Goal: Task Accomplishment & Management: Manage account settings

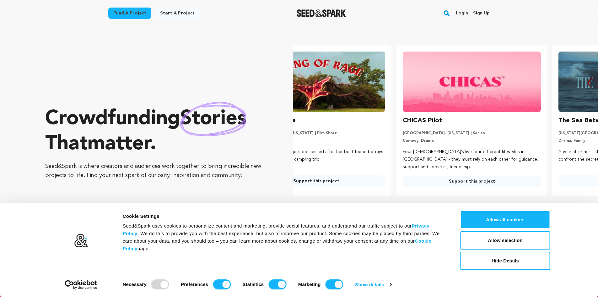
click at [481, 13] on link "Sign up" at bounding box center [481, 13] width 17 height 10
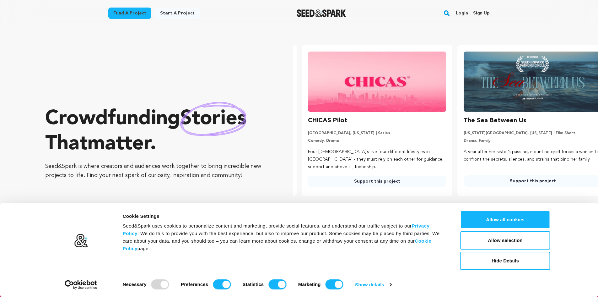
scroll to position [0, 161]
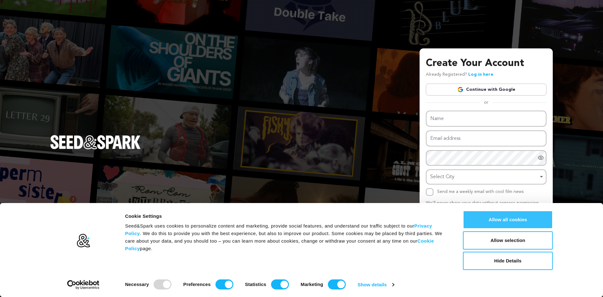
click at [501, 220] on button "Allow all cookies" at bounding box center [508, 219] width 90 height 18
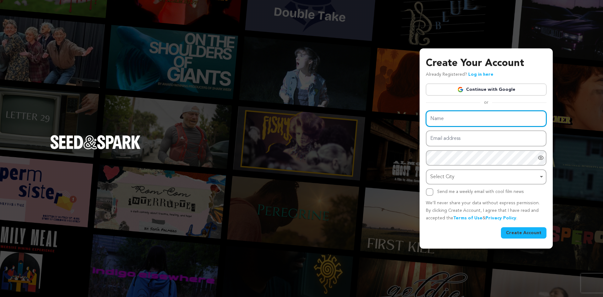
click at [463, 118] on input "Name" at bounding box center [486, 119] width 121 height 16
paste input "Textile Mills in Punjab"
type input "Textile Mills in Punjab"
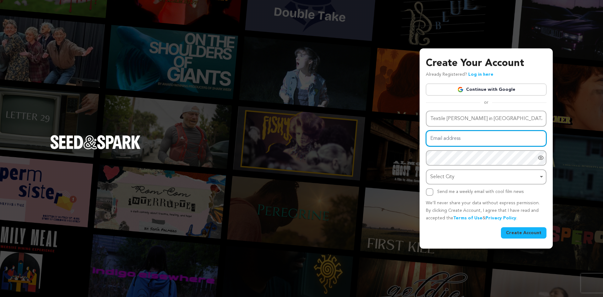
click at [450, 142] on input "Email address" at bounding box center [486, 138] width 121 height 16
paste input "xejay63703@mardiek.com"
type input "xejay63703@mardiek.com"
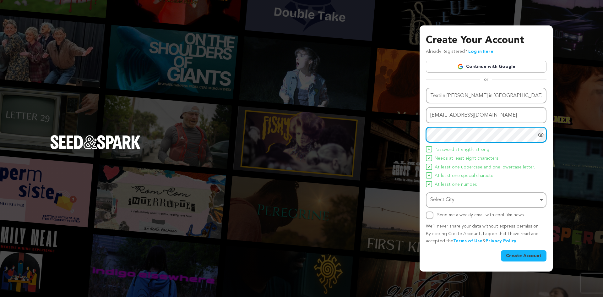
click at [443, 197] on div "Select City Remove item" at bounding box center [484, 199] width 108 height 9
paste input "N6cSC3aFh@5jYdHc"
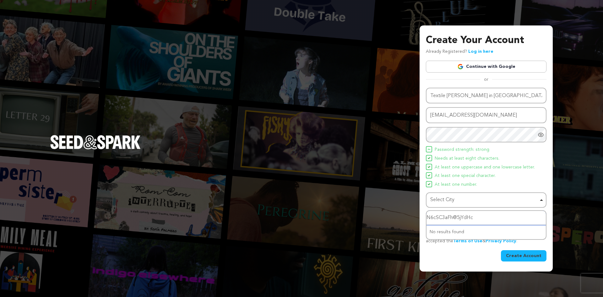
type input "N6cSC3aFh@5jYdHc"
click at [423, 204] on div "Create Your Account Already Registered? Log in here Continue with Google or eyJ…" at bounding box center [486, 148] width 133 height 246
click at [461, 197] on div "Select City Remove item" at bounding box center [484, 199] width 108 height 9
drag, startPoint x: 478, startPoint y: 216, endPoint x: 396, endPoint y: 219, distance: 81.4
click at [396, 219] on div "Create Your Account Already Registered? Log in here Continue with Google or eyJ…" at bounding box center [301, 148] width 603 height 297
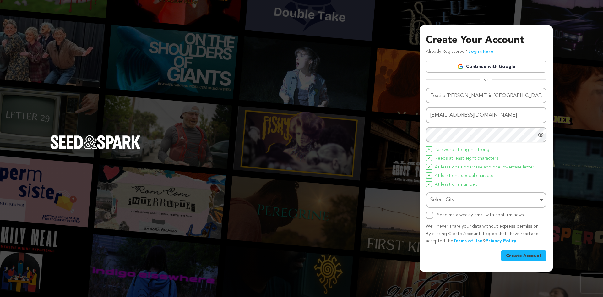
click at [463, 202] on div "Select City Remove item" at bounding box center [484, 199] width 108 height 9
click at [482, 214] on input "N6cSC3aFh@5jYdHc" at bounding box center [485, 218] width 119 height 14
drag, startPoint x: 478, startPoint y: 217, endPoint x: 406, endPoint y: 217, distance: 71.3
click at [406, 217] on div "Create Your Account Already Registered? Log in here Continue with Google or eyJ…" at bounding box center [301, 148] width 603 height 297
click at [453, 203] on div "Select City Remove item" at bounding box center [484, 199] width 108 height 9
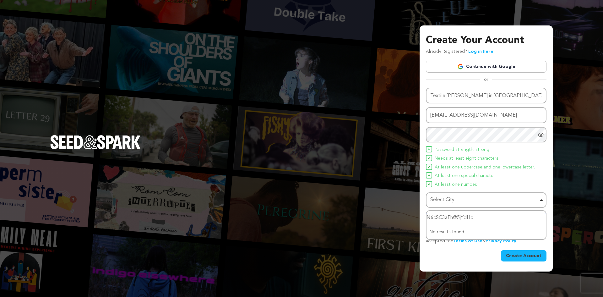
click at [451, 218] on input "N6cSC3aFh@5jYdHc" at bounding box center [485, 218] width 119 height 14
drag, startPoint x: 466, startPoint y: 216, endPoint x: 472, endPoint y: 216, distance: 5.3
click at [467, 216] on input "N6cSC3aFh@5jYdHc" at bounding box center [485, 218] width 119 height 14
drag, startPoint x: 474, startPoint y: 216, endPoint x: 478, endPoint y: 218, distance: 3.8
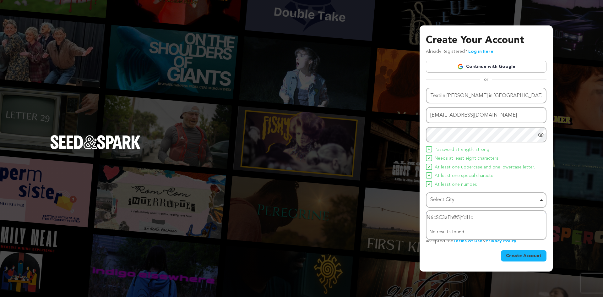
click at [475, 217] on input "N6cSC3aFh@5jYdHc" at bounding box center [485, 218] width 119 height 14
click at [478, 218] on input "N6cSC3aFh@5jYdHc" at bounding box center [485, 218] width 119 height 14
drag, startPoint x: 461, startPoint y: 218, endPoint x: 417, endPoint y: 219, distance: 43.7
click at [417, 219] on div "Create Your Account Already Registered? Log in here Continue with Google or eyJ…" at bounding box center [301, 148] width 603 height 297
drag, startPoint x: 445, startPoint y: 199, endPoint x: 446, endPoint y: 206, distance: 6.9
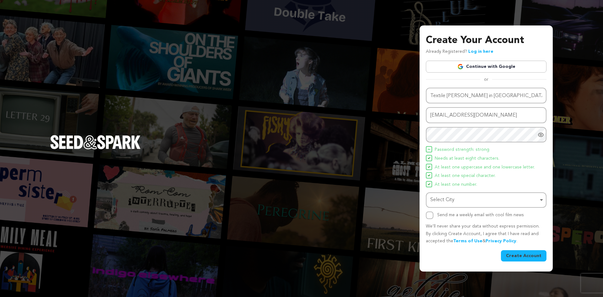
click at [445, 199] on div "Select City Remove item" at bounding box center [484, 199] width 108 height 9
type input "I"
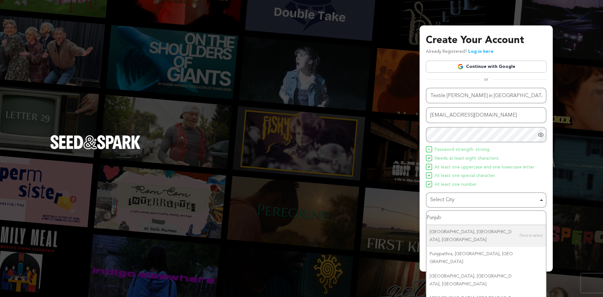
drag, startPoint x: 444, startPoint y: 215, endPoint x: 418, endPoint y: 219, distance: 26.3
click at [418, 219] on div "Create Your Account Already Registered? Log in here Continue with Google or eyJ…" at bounding box center [301, 148] width 603 height 297
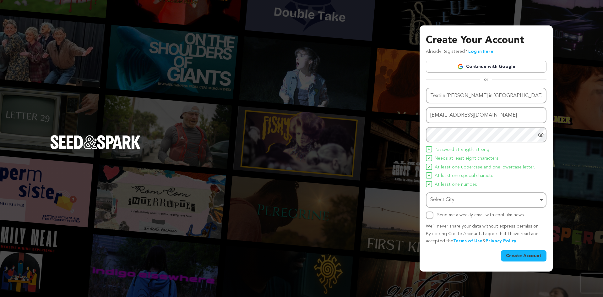
click at [450, 198] on div "Select City Remove item" at bounding box center [484, 199] width 108 height 9
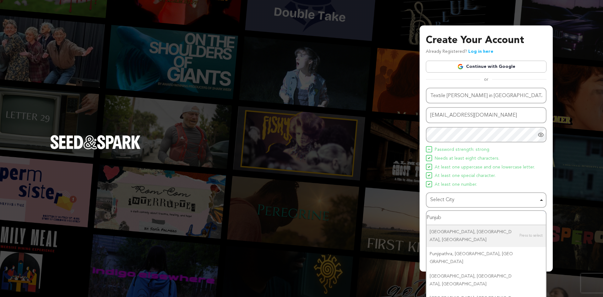
click at [450, 217] on input "Punjub" at bounding box center [485, 218] width 119 height 14
drag, startPoint x: 448, startPoint y: 217, endPoint x: 424, endPoint y: 217, distance: 24.5
click at [424, 217] on div "Create Your Account Already Registered? Log in here Continue with Google or eyJ…" at bounding box center [486, 148] width 133 height 246
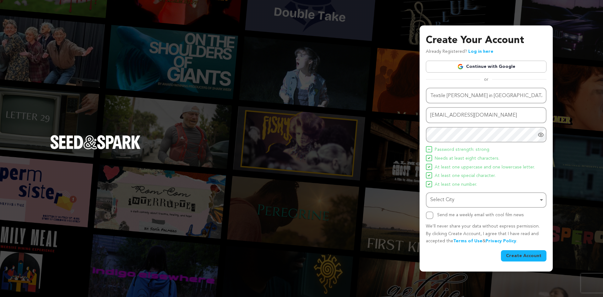
drag, startPoint x: 439, startPoint y: 197, endPoint x: 442, endPoint y: 205, distance: 8.3
click at [440, 197] on div "Select City Remove item" at bounding box center [484, 199] width 108 height 9
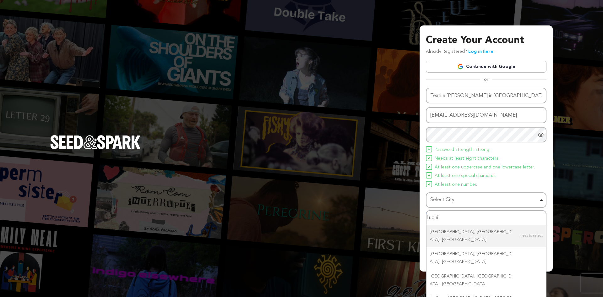
type input "Ludhia"
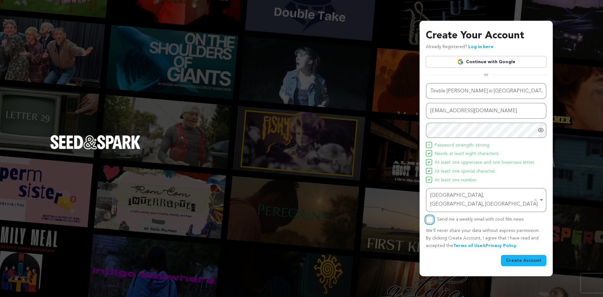
click at [430, 216] on input "Send me a weekly email with cool film news" at bounding box center [430, 220] width 8 height 8
checkbox input "true"
click at [519, 255] on button "Create Account" at bounding box center [524, 260] width 46 height 11
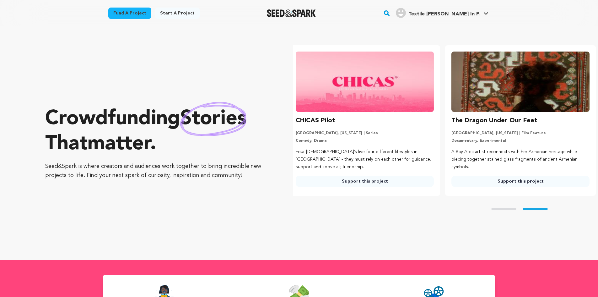
scroll to position [0, 161]
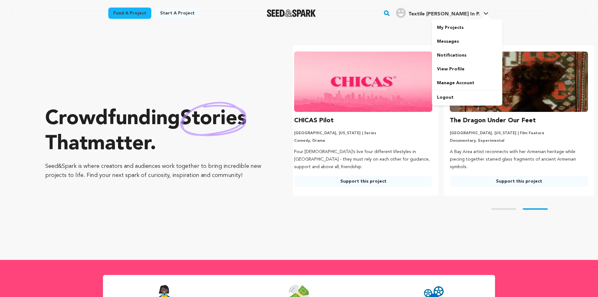
click at [478, 13] on span "Textile Mills In P." at bounding box center [444, 14] width 71 height 5
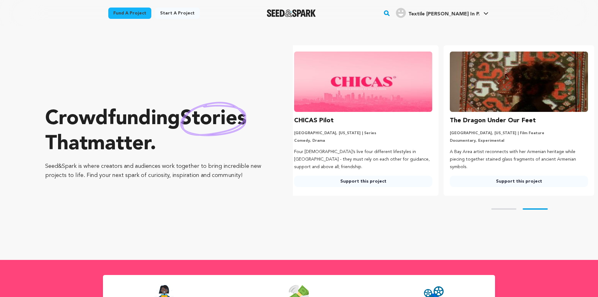
click at [478, 13] on span "Textile Mills In P." at bounding box center [444, 14] width 71 height 5
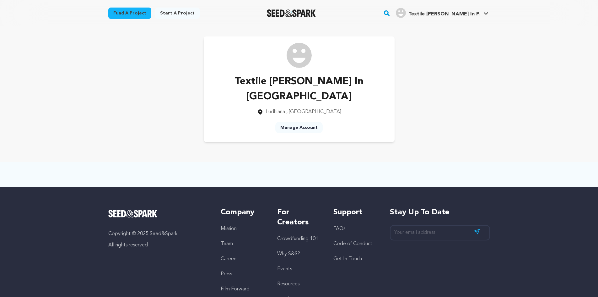
click at [307, 122] on link "Manage Account" at bounding box center [298, 127] width 47 height 11
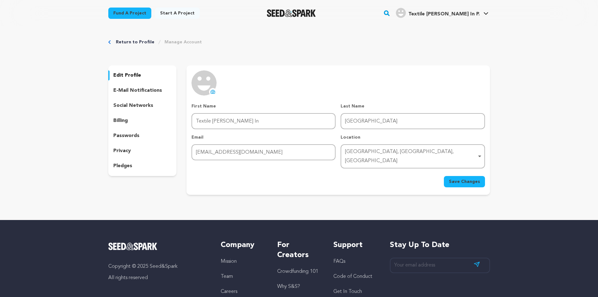
click at [135, 104] on p "social networks" at bounding box center [133, 106] width 40 height 8
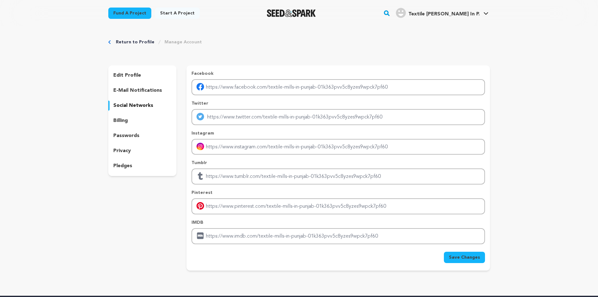
click at [125, 121] on p "billing" at bounding box center [120, 121] width 14 height 8
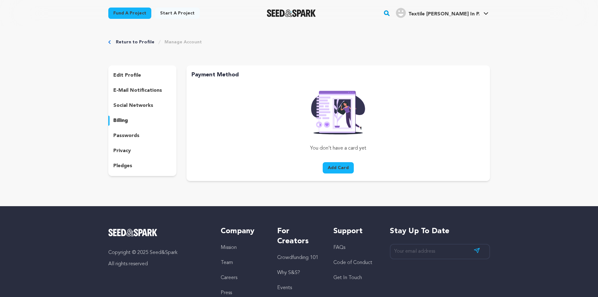
click at [125, 137] on p "passwords" at bounding box center [126, 136] width 26 height 8
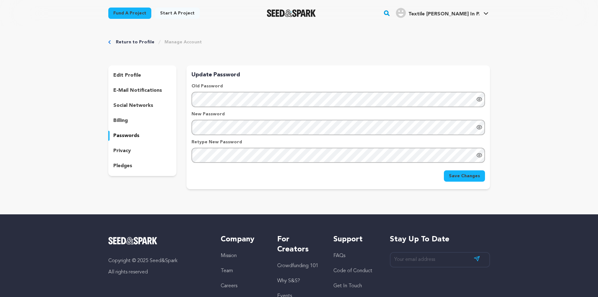
click at [125, 150] on p "privacy" at bounding box center [122, 151] width 18 height 8
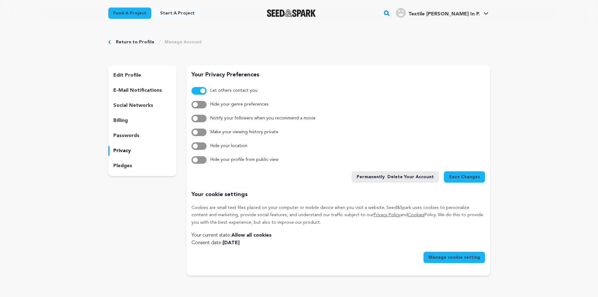
click at [125, 160] on div "edit profile e-mail notifications social networks billing passwords privacy ple…" at bounding box center [142, 120] width 68 height 111
click at [125, 165] on p "pledges" at bounding box center [122, 166] width 19 height 8
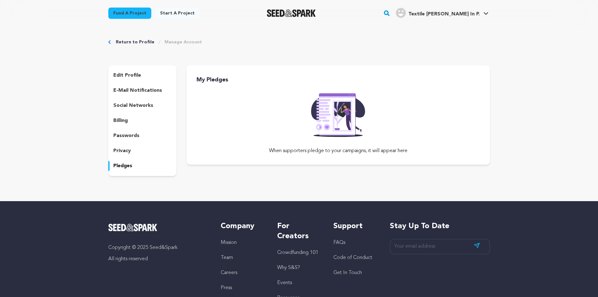
drag, startPoint x: 136, startPoint y: 70, endPoint x: 133, endPoint y: 74, distance: 4.3
click at [135, 71] on div "edit profile" at bounding box center [142, 75] width 68 height 10
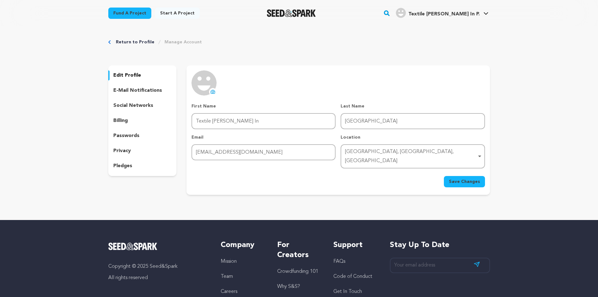
click at [459, 12] on span "Textile [PERSON_NAME] In P." at bounding box center [444, 14] width 71 height 5
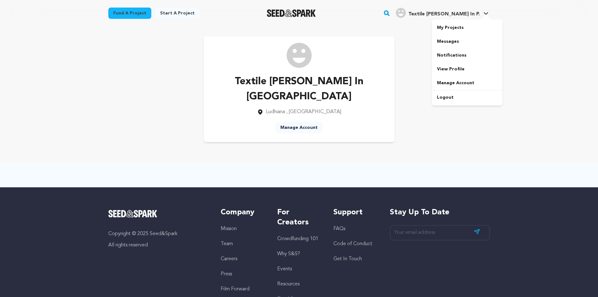
click at [458, 27] on link "My Projects" at bounding box center [467, 28] width 70 height 14
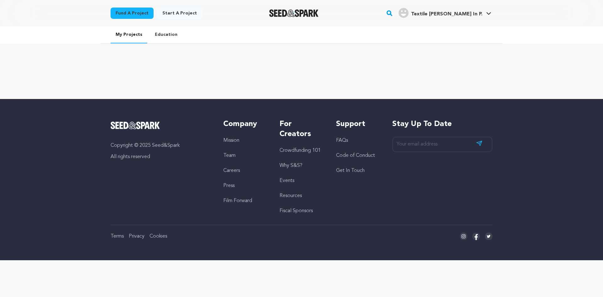
click at [171, 33] on link "Education" at bounding box center [166, 34] width 33 height 16
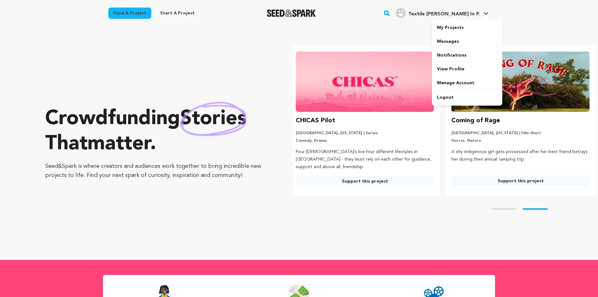
scroll to position [0, 161]
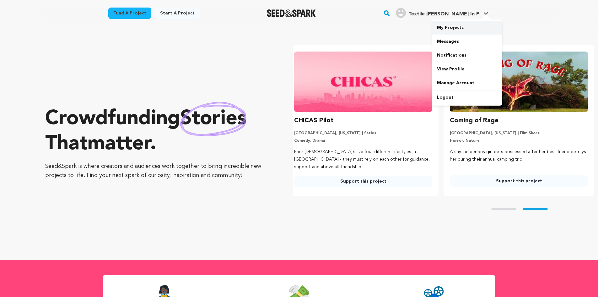
click at [452, 29] on link "My Projects" at bounding box center [467, 28] width 70 height 14
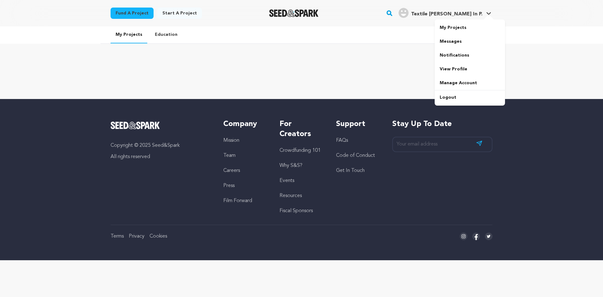
click at [474, 13] on span "Textile [PERSON_NAME] In P." at bounding box center [446, 14] width 71 height 5
click at [471, 15] on span "Textile [PERSON_NAME] In P." at bounding box center [446, 14] width 71 height 5
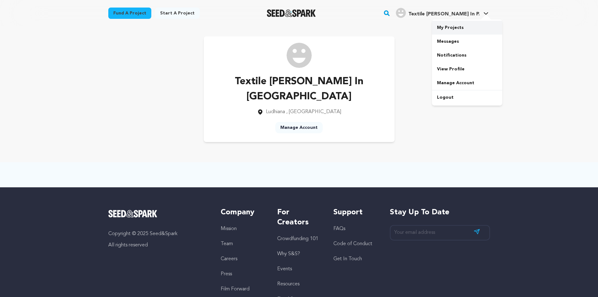
click at [452, 28] on link "My Projects" at bounding box center [467, 28] width 70 height 14
